Goal: Information Seeking & Learning: Learn about a topic

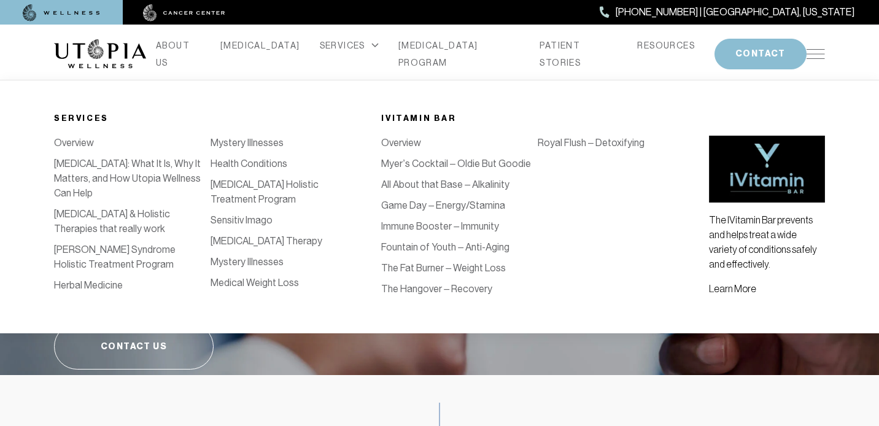
click at [243, 284] on link "Medical Weight Loss" at bounding box center [255, 283] width 88 height 12
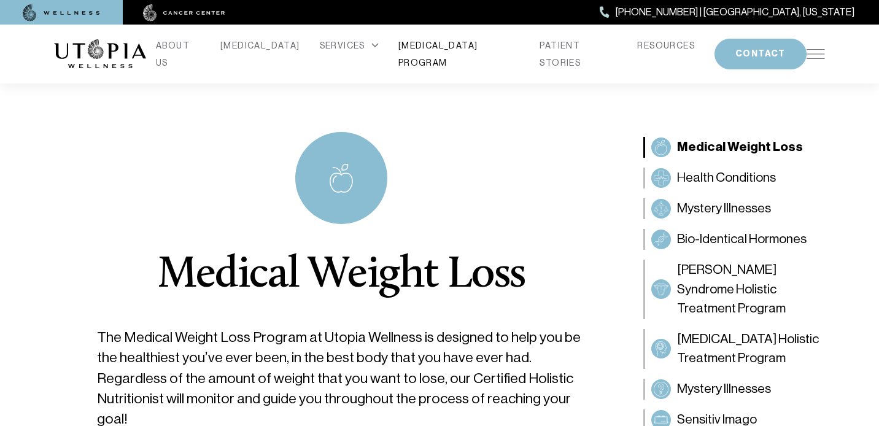
click at [441, 52] on link "[MEDICAL_DATA] PROGRAM" at bounding box center [459, 54] width 122 height 34
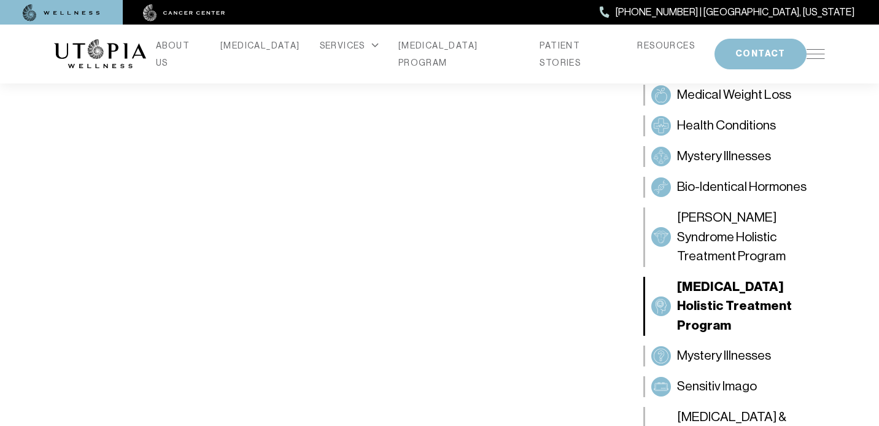
scroll to position [637, 0]
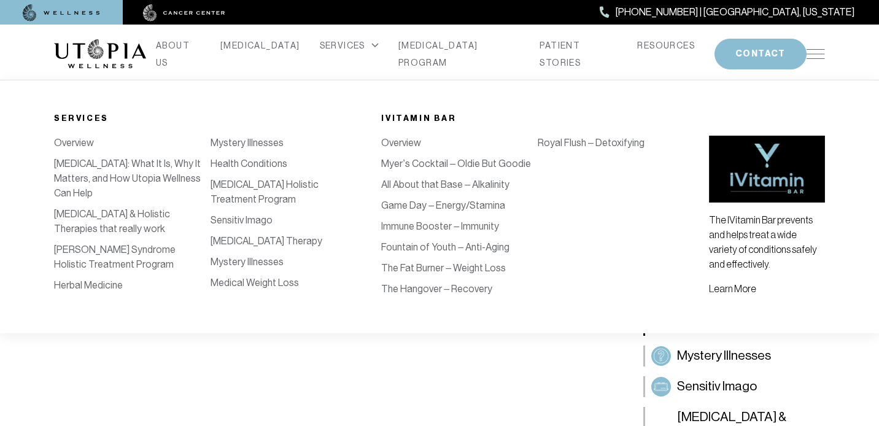
click at [114, 214] on link "[MEDICAL_DATA] & Holistic Therapies that really work" at bounding box center [112, 221] width 116 height 26
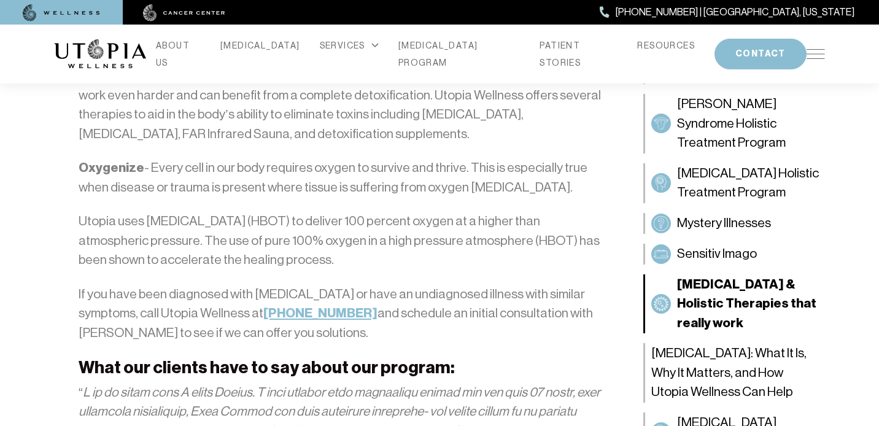
scroll to position [2354, 0]
